Goal: Obtain resource: Download file/media

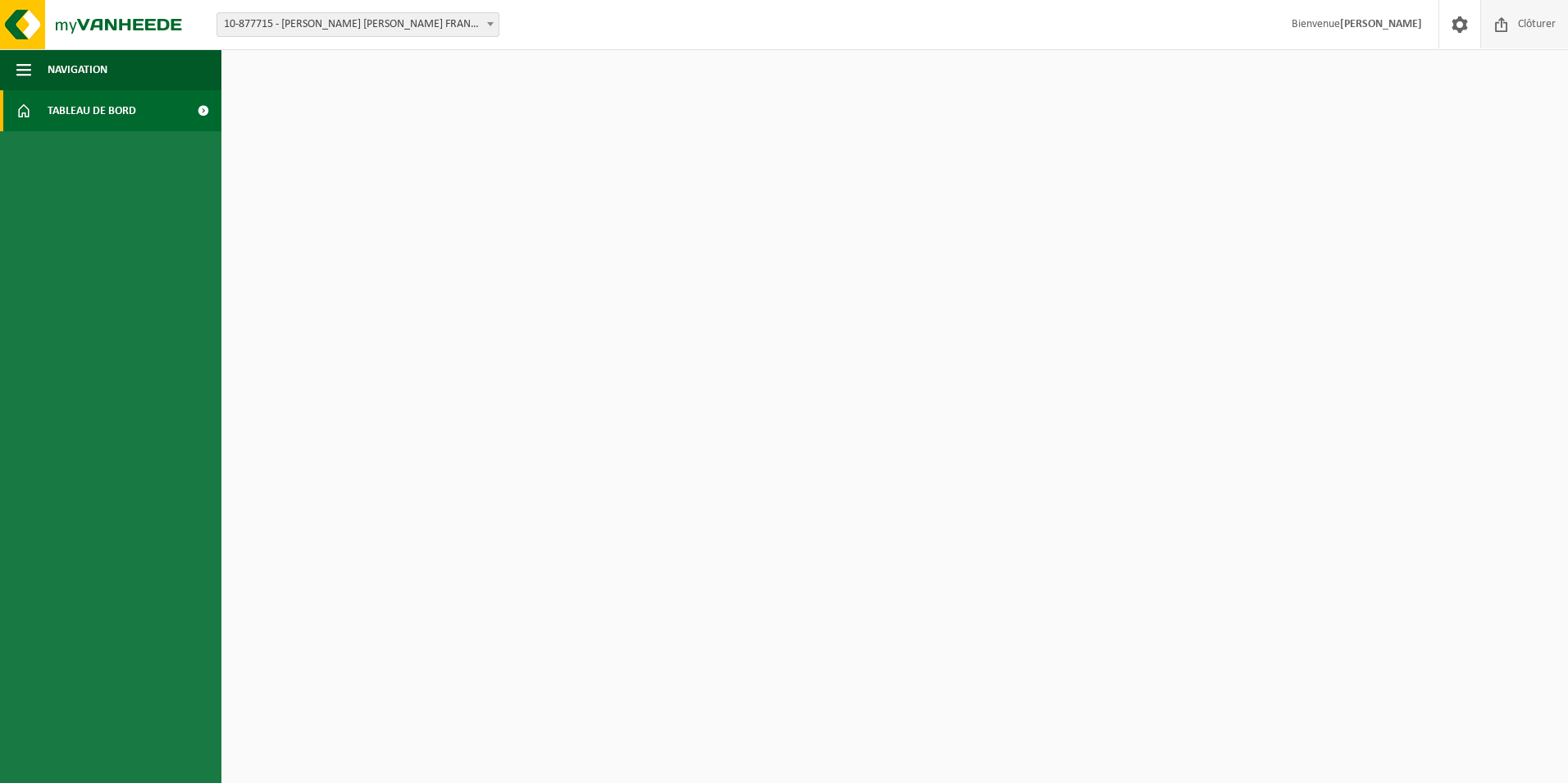
click at [1515, 21] on span "Clôturer" at bounding box center [1537, 24] width 46 height 49
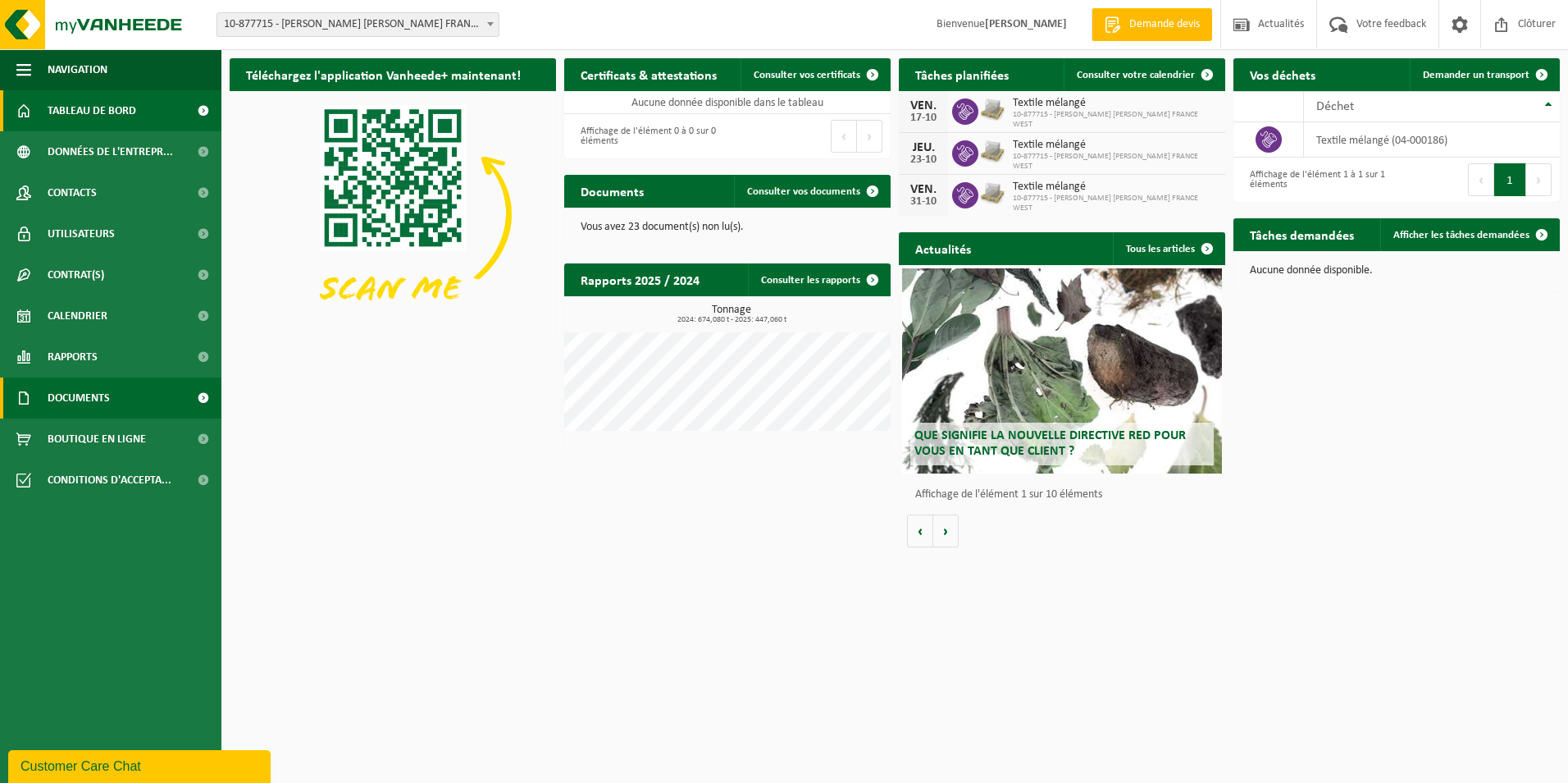
click at [72, 403] on span "Documents" at bounding box center [79, 397] width 63 height 41
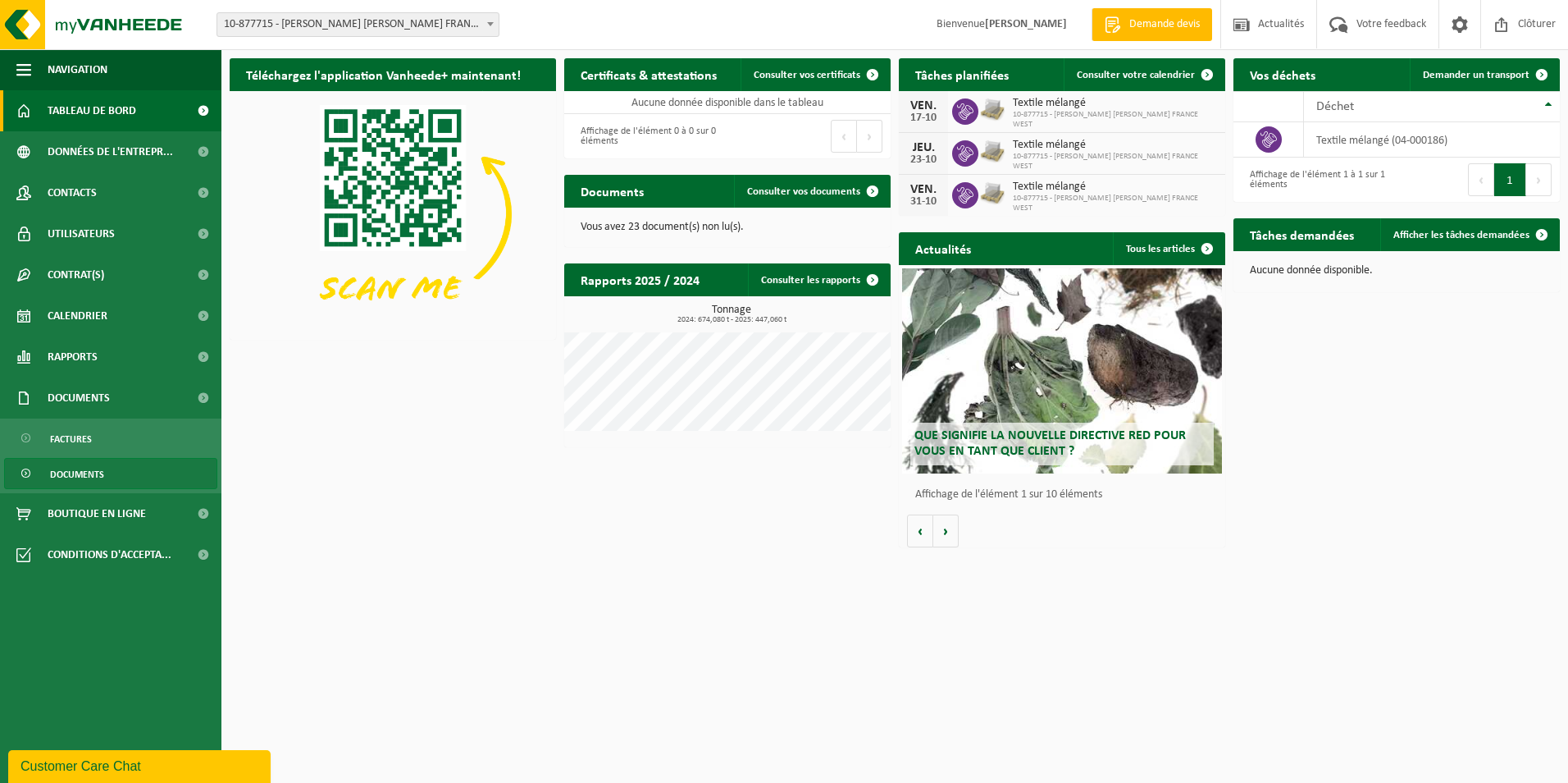
click at [79, 467] on span "Documents" at bounding box center [77, 474] width 54 height 31
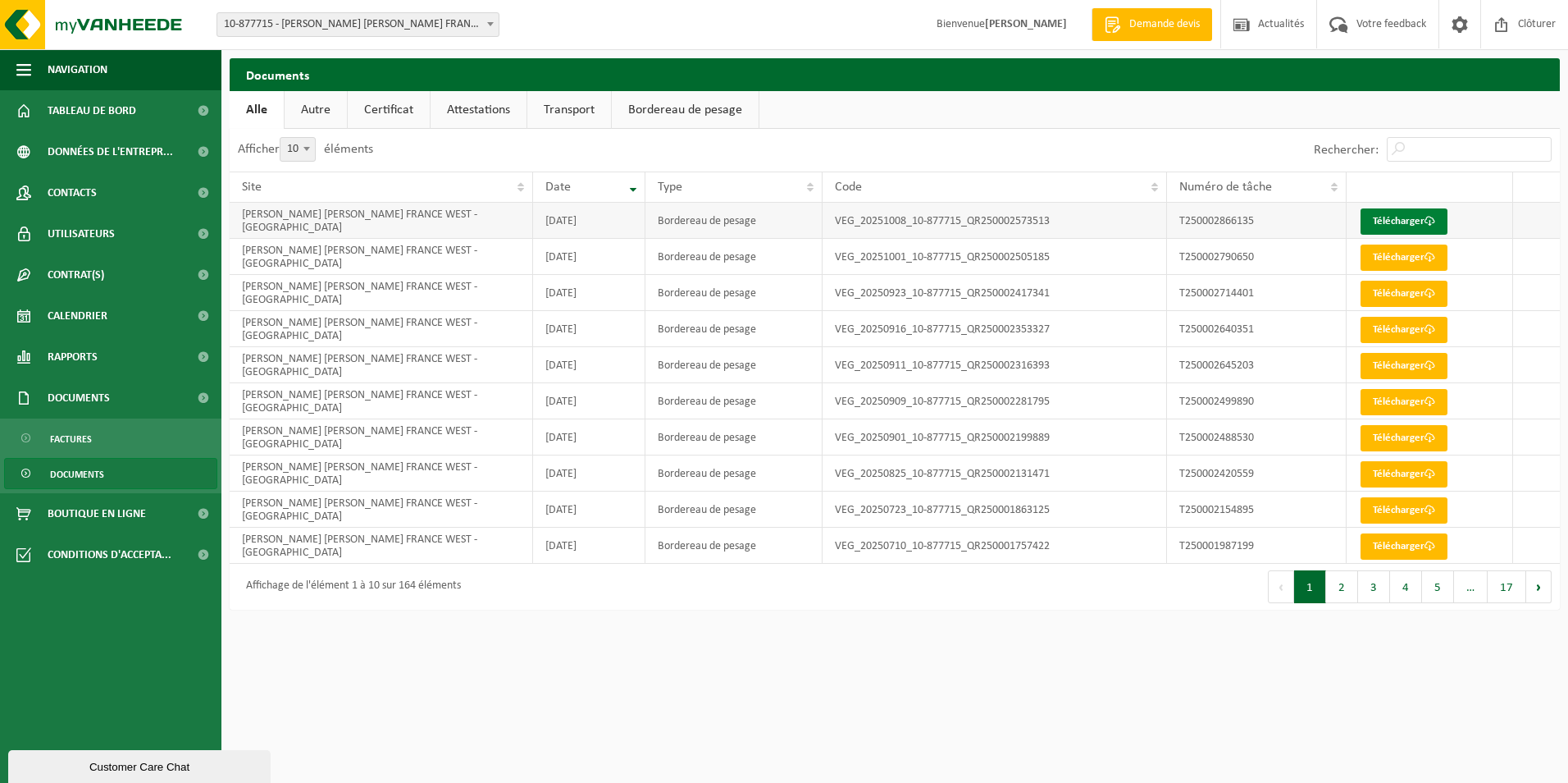
click at [1375, 222] on link "Télécharger" at bounding box center [1404, 222] width 87 height 26
